Goal: Information Seeking & Learning: Check status

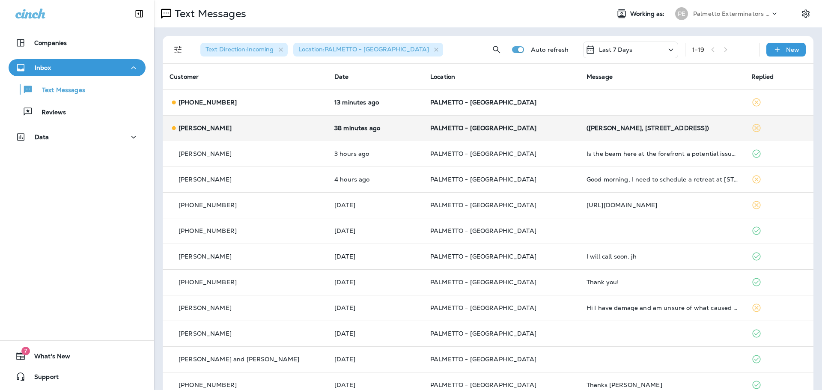
click at [283, 127] on div "[PERSON_NAME]" at bounding box center [245, 128] width 151 height 9
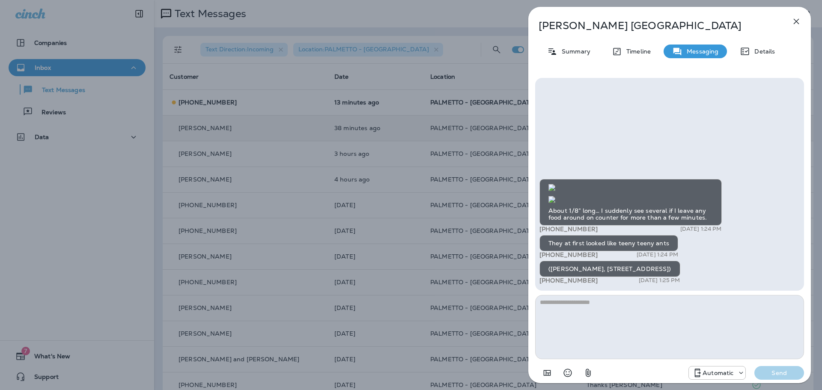
scroll to position [-389, 0]
click at [555, 191] on img at bounding box center [551, 187] width 7 height 7
click at [798, 20] on icon "button" at bounding box center [797, 22] width 6 height 6
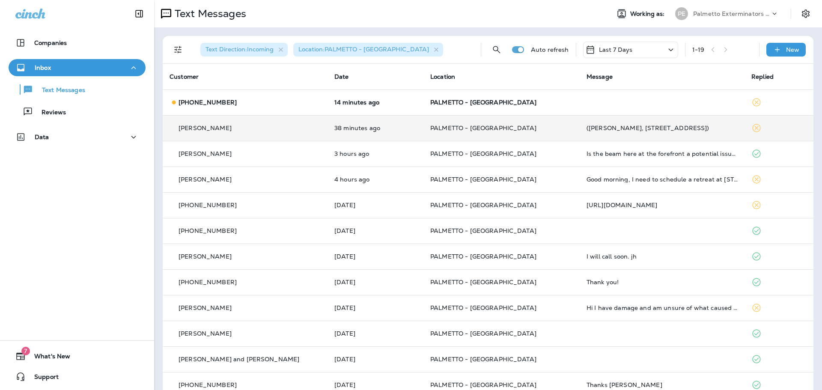
click at [393, 106] on td "14 minutes ago" at bounding box center [376, 102] width 96 height 26
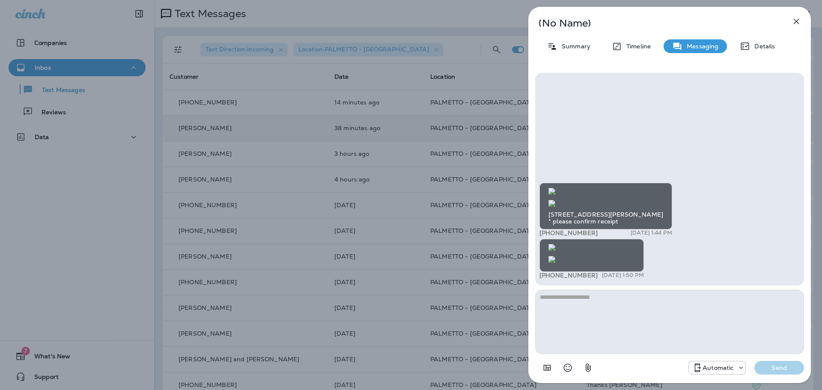
scroll to position [-352, 0]
click at [795, 19] on icon "button" at bounding box center [796, 21] width 10 height 10
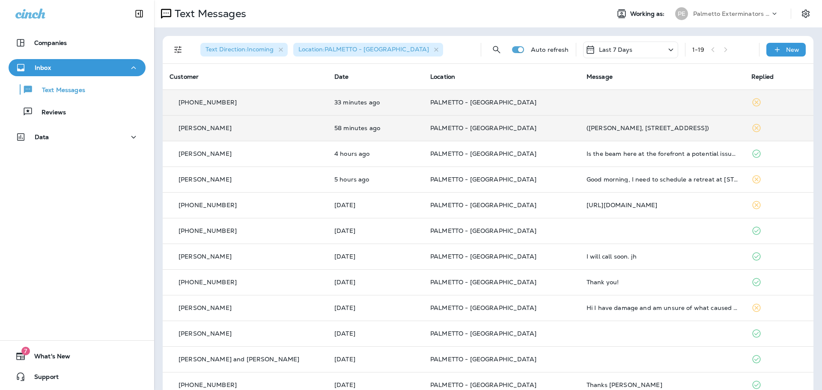
click at [530, 111] on td "PALMETTO - [GEOGRAPHIC_DATA]" at bounding box center [501, 102] width 156 height 26
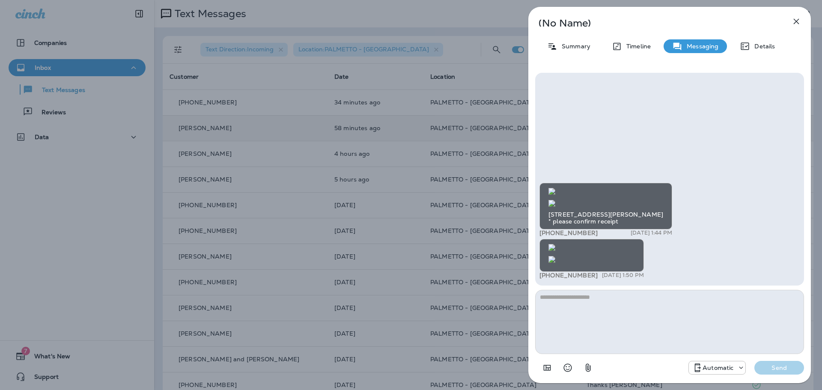
scroll to position [-86, 0]
click at [555, 256] on img at bounding box center [551, 259] width 7 height 7
click at [555, 244] on img at bounding box center [551, 247] width 7 height 7
click at [555, 200] on img at bounding box center [551, 203] width 7 height 7
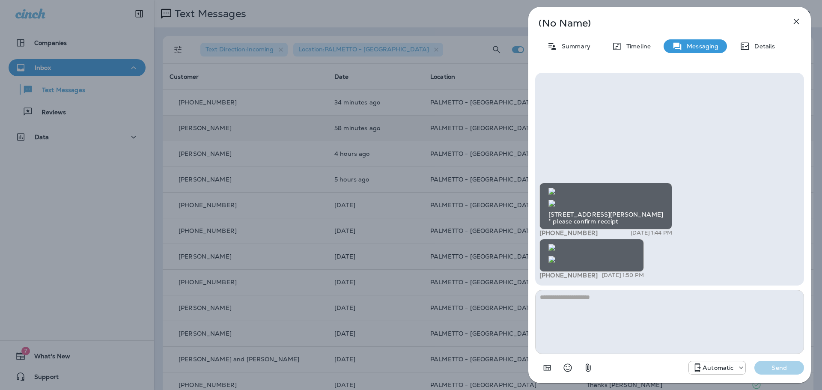
scroll to position [-352, 0]
click at [555, 188] on img at bounding box center [551, 191] width 7 height 7
